Goal: Task Accomplishment & Management: Use online tool/utility

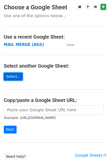
click at [8, 77] on link "Select..." at bounding box center [13, 77] width 19 height 8
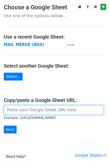
click at [21, 110] on input "url" at bounding box center [54, 110] width 100 height 10
paste input "https://docs.google.com/spreadsheets/d/1uVnHSbszLqE8D5D7QQm7HbBpWj_Kaiw_/edit?g…"
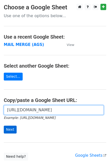
type input "https://docs.google.com/spreadsheets/d/1uVnHSbszLqE8D5D7QQm7HbBpWj_Kaiw_/edit?g…"
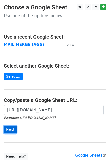
scroll to position [0, 0]
click at [9, 129] on input "Next" at bounding box center [10, 130] width 13 height 8
click at [68, 124] on form "https://docs.google.com/spreadsheets/d/1uVnHSbszLqE8D5D7QQm7HbBpWj_Kaiw_/edit?g…" at bounding box center [55, 119] width 103 height 28
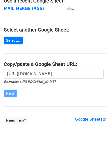
scroll to position [39, 0]
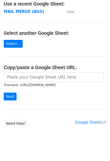
scroll to position [72, 0]
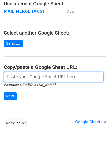
click at [45, 72] on input "url" at bounding box center [54, 77] width 100 height 10
paste input "https://docs.google.com/spreadsheets/d/1S5KD4nPMaTsIPQ6g6uZKUDV-OEkIuhgzATv6rKi…"
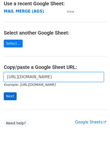
type input "https://docs.google.com/spreadsheets/d/1S5KD4nPMaTsIPQ6g6uZKUDV-OEkIuhgzATv6rKi…"
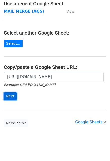
scroll to position [0, 0]
click at [5, 92] on input "Next" at bounding box center [10, 96] width 13 height 8
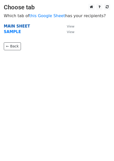
click at [8, 26] on strong "MAIN SHEET" at bounding box center [17, 26] width 26 height 5
click at [17, 27] on strong "MAIN SHEET" at bounding box center [17, 26] width 26 height 5
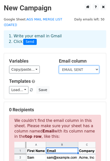
click at [66, 66] on select "NAME OF SHAPER FIRST NAME LAST NAME SPIN RECIPIENT TOTAL HUB DUES PAID (N) TOTA…" at bounding box center [79, 70] width 40 height 8
select select "RECIPIENT"
click at [59, 66] on select "NAME OF SHAPER FIRST NAME LAST NAME SPIN RECIPIENT TOTAL HUB DUES PAID (N) TOTA…" at bounding box center [79, 70] width 40 height 8
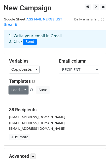
click at [23, 86] on link "Load..." at bounding box center [18, 90] width 19 height 8
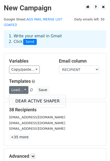
click at [26, 97] on link "DEAR ACTIVE SHAPER" at bounding box center [37, 101] width 57 height 8
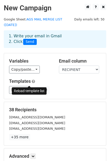
click at [30, 89] on span at bounding box center [31, 90] width 3 height 3
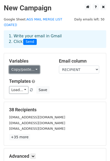
click at [33, 66] on link "Copy/paste..." at bounding box center [24, 70] width 31 height 8
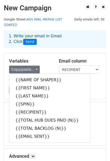
click at [43, 58] on h5 "Variables" at bounding box center [30, 61] width 42 height 6
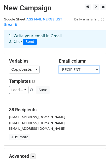
click at [92, 66] on select "NAME OF SHAPER FIRST NAME LAST NAME SPIN RECIPIENT TOTAL HUB DUES PAID (N) TOTA…" at bounding box center [79, 70] width 40 height 8
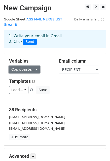
click at [35, 66] on link "Copy/paste..." at bounding box center [24, 70] width 31 height 8
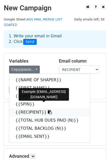
click at [28, 108] on link "{{RECIPIENT}}" at bounding box center [49, 112] width 81 height 8
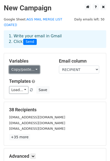
click at [34, 66] on link "Copy/paste..." at bounding box center [24, 70] width 31 height 8
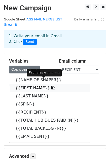
click at [32, 84] on link "{{FIRST NAME}}" at bounding box center [49, 88] width 81 height 8
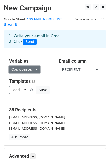
click at [35, 66] on link "Copy/paste..." at bounding box center [24, 70] width 31 height 8
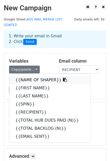
click at [27, 76] on link "{{NAME OF SHAPER}}" at bounding box center [49, 80] width 81 height 8
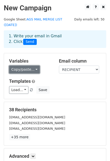
click at [34, 66] on link "Copy/paste..." at bounding box center [24, 70] width 31 height 8
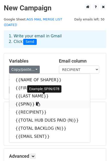
click at [27, 100] on link "{{SPIN}}" at bounding box center [49, 104] width 81 height 8
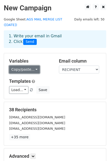
click at [34, 66] on link "Copy/paste..." at bounding box center [24, 70] width 31 height 8
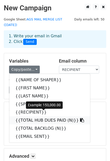
click at [32, 117] on link "{{TOTAL HUB DUES PAID (N)}}" at bounding box center [49, 120] width 81 height 8
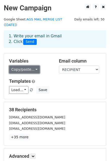
click at [35, 66] on link "Copy/paste..." at bounding box center [24, 70] width 31 height 8
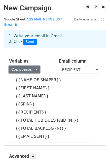
click at [35, 66] on link "Copy/paste..." at bounding box center [24, 70] width 31 height 8
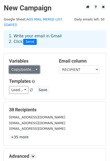
click at [35, 66] on link "Copy/paste..." at bounding box center [24, 70] width 31 height 8
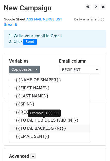
click at [68, 126] on icon at bounding box center [70, 128] width 4 height 4
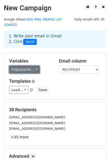
click at [33, 66] on link "Copy/paste..." at bounding box center [24, 70] width 31 height 8
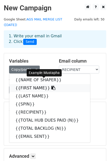
click at [28, 85] on link "{{FIRST NAME}}" at bounding box center [49, 88] width 81 height 8
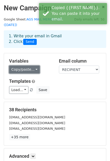
click at [33, 66] on link "Copy/paste..." at bounding box center [24, 70] width 31 height 8
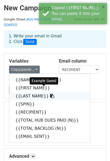
click at [34, 92] on link "{{LAST NAME}}" at bounding box center [49, 96] width 81 height 8
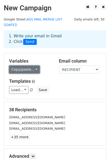
click at [32, 66] on link "Copy/paste..." at bounding box center [24, 70] width 31 height 8
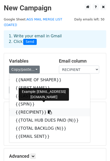
click at [35, 108] on link "{{RECIPIENT}}" at bounding box center [49, 112] width 81 height 8
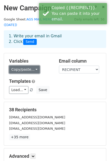
click at [17, 66] on link "Copy/paste..." at bounding box center [24, 70] width 31 height 8
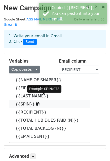
click at [21, 100] on link "{{SPIN}}" at bounding box center [49, 104] width 81 height 8
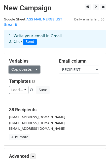
click at [34, 66] on link "Copy/paste..." at bounding box center [24, 70] width 31 height 8
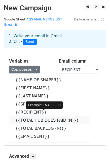
click at [33, 116] on link "{{TOTAL HUB DUES PAID (N)}}" at bounding box center [49, 120] width 81 height 8
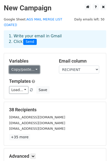
click at [32, 66] on link "Copy/paste..." at bounding box center [24, 70] width 31 height 8
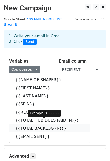
click at [42, 124] on link "{{TOTAL BACKLOG (N)}}" at bounding box center [49, 128] width 81 height 8
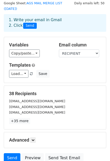
scroll to position [55, 0]
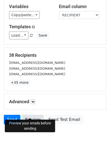
click at [28, 115] on link "Preview" at bounding box center [33, 120] width 22 height 10
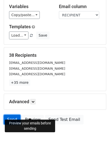
click at [10, 115] on link "Send" at bounding box center [12, 120] width 17 height 10
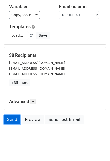
click at [10, 115] on link "Send" at bounding box center [12, 120] width 17 height 10
click at [7, 115] on link "Send" at bounding box center [12, 120] width 17 height 10
